Goal: Information Seeking & Learning: Learn about a topic

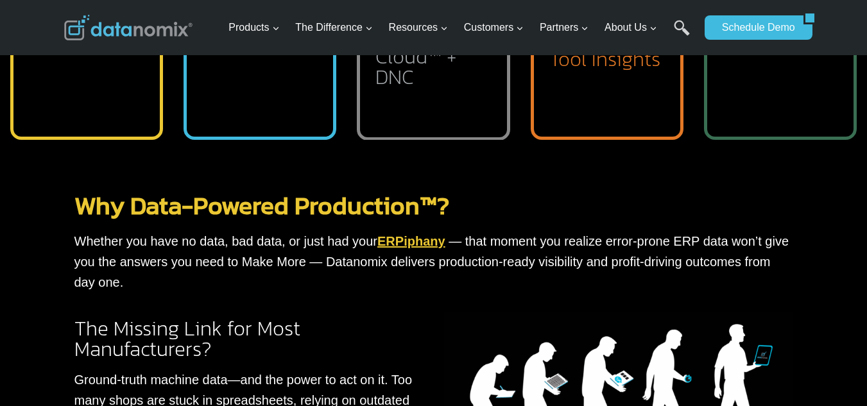
scroll to position [898, 0]
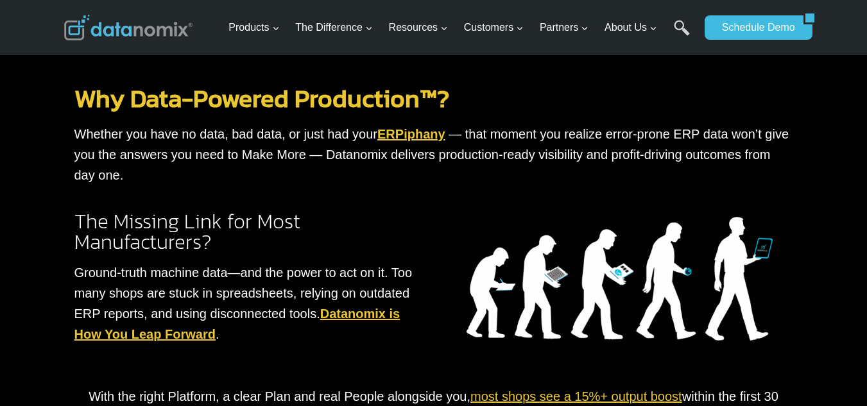
click at [706, 280] on img at bounding box center [618, 280] width 349 height 151
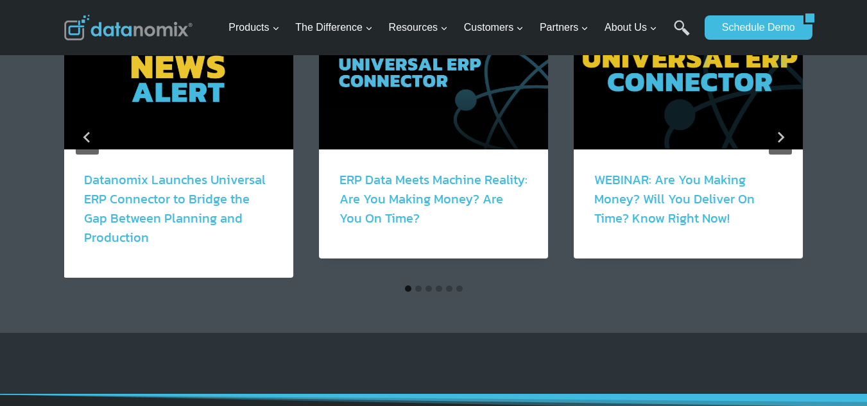
scroll to position [2266, 0]
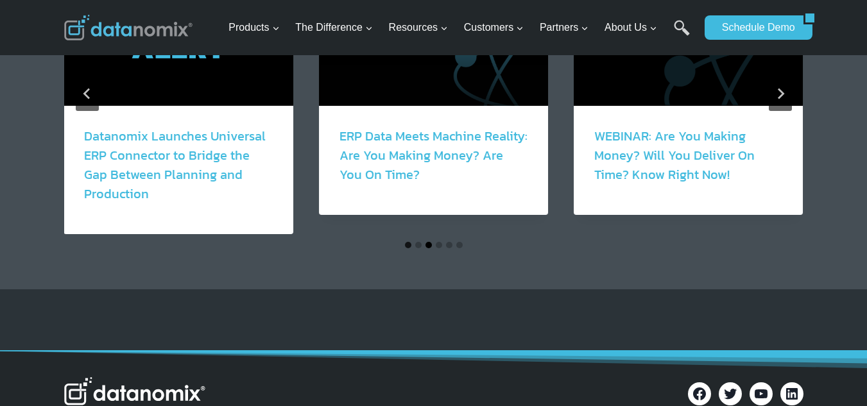
click at [427, 246] on button "Go to slide 3" at bounding box center [428, 245] width 6 height 6
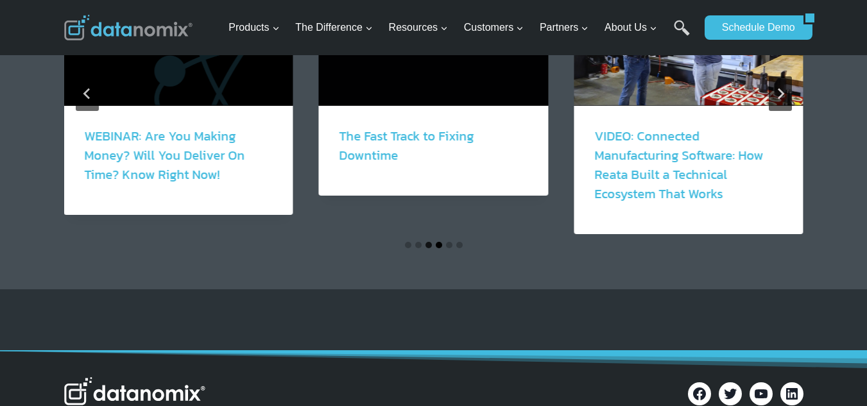
click at [439, 242] on button "Go to slide 4" at bounding box center [439, 245] width 6 height 6
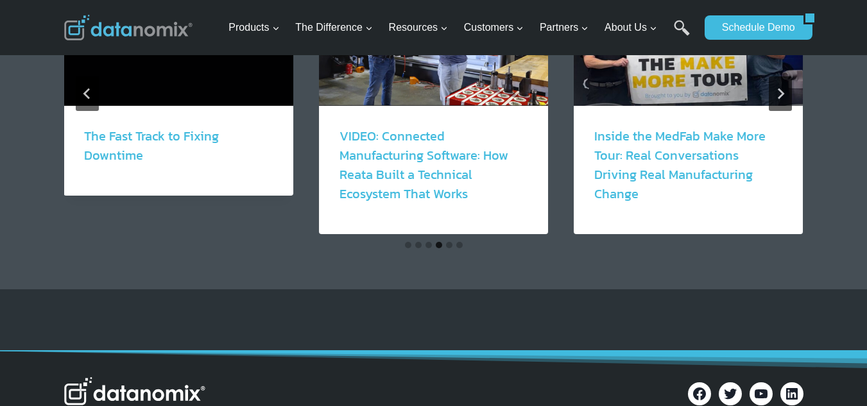
click at [456, 246] on button "Go to slide 6" at bounding box center [459, 245] width 6 height 6
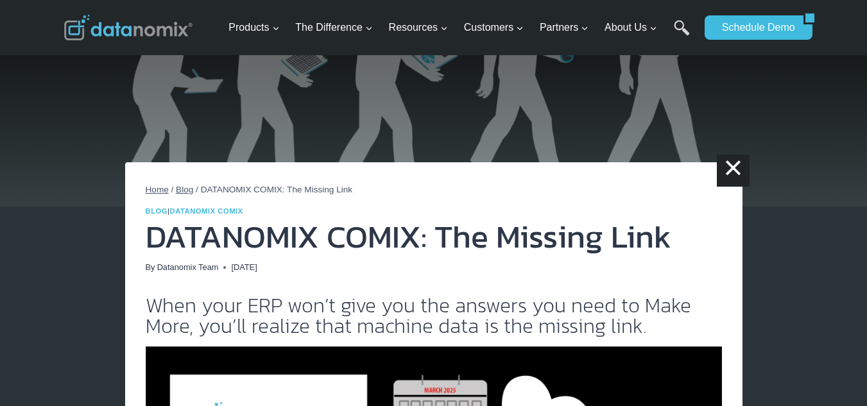
scroll to position [0, 0]
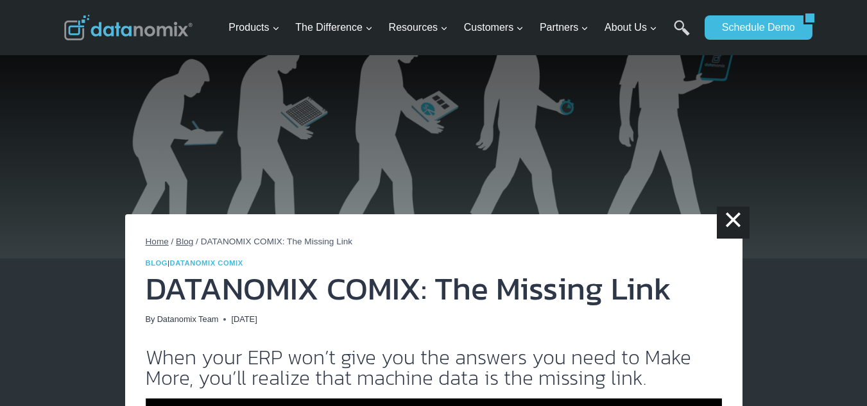
click at [155, 239] on span "Home" at bounding box center [157, 242] width 23 height 10
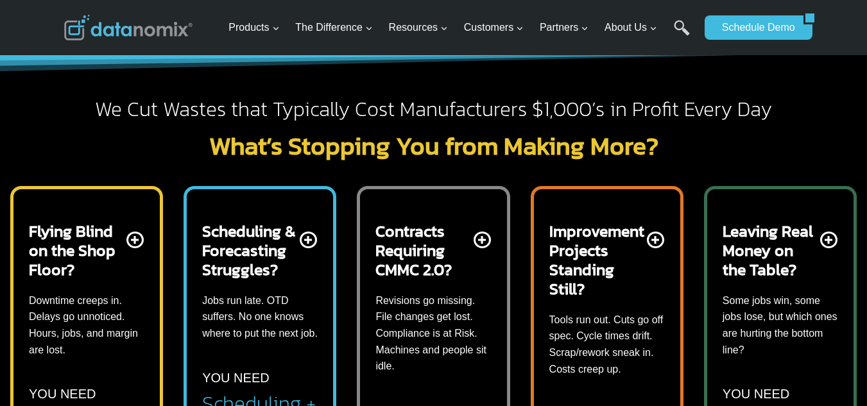
scroll to position [385, 0]
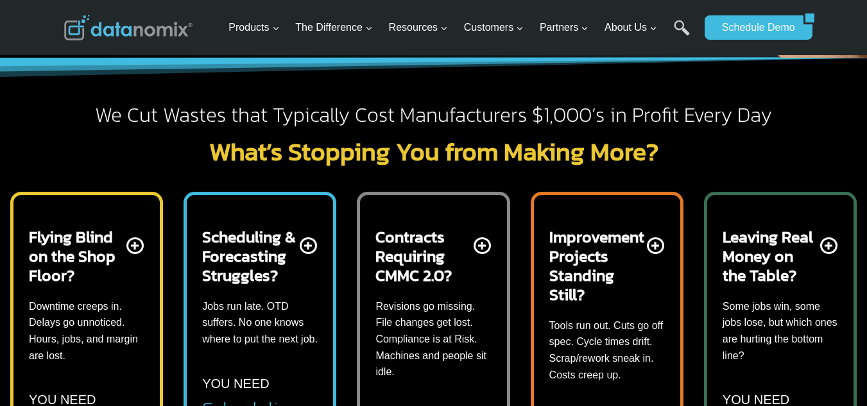
click at [259, 273] on h2 "Scheduling & Forecasting Struggles?" at bounding box center [249, 256] width 95 height 58
